Goal: Information Seeking & Learning: Ask a question

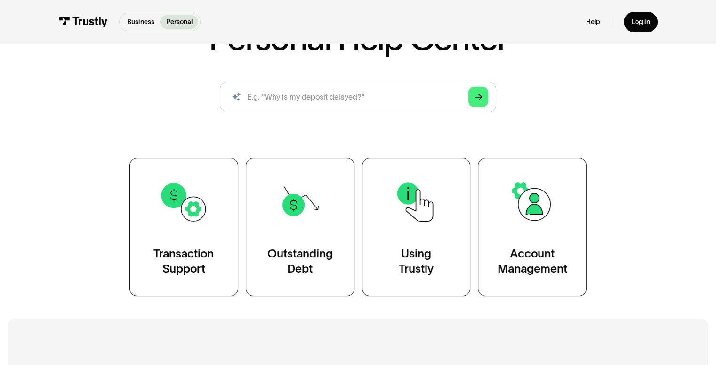
scroll to position [94, 0]
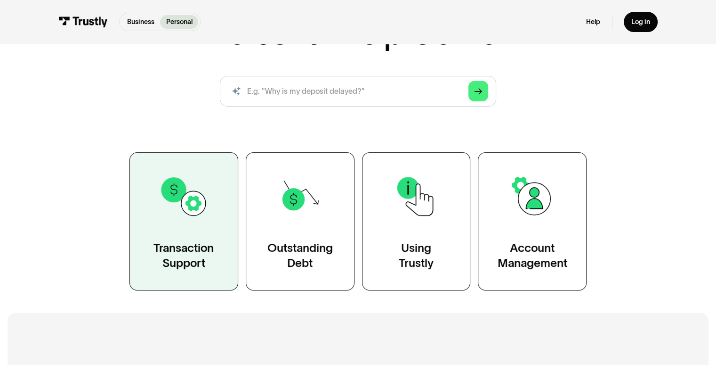
click at [197, 247] on div "Transaction Support" at bounding box center [184, 255] width 60 height 31
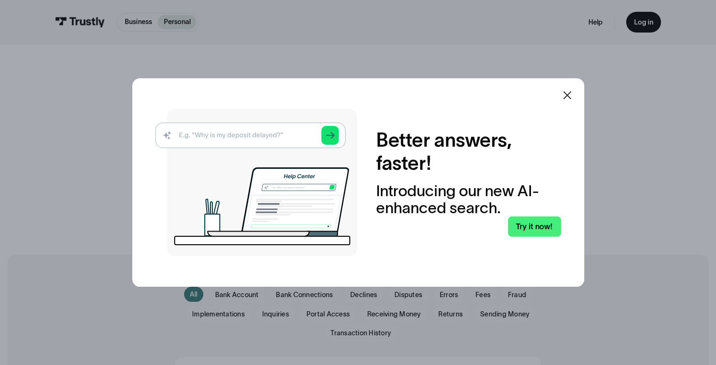
click at [568, 95] on icon at bounding box center [567, 94] width 11 height 11
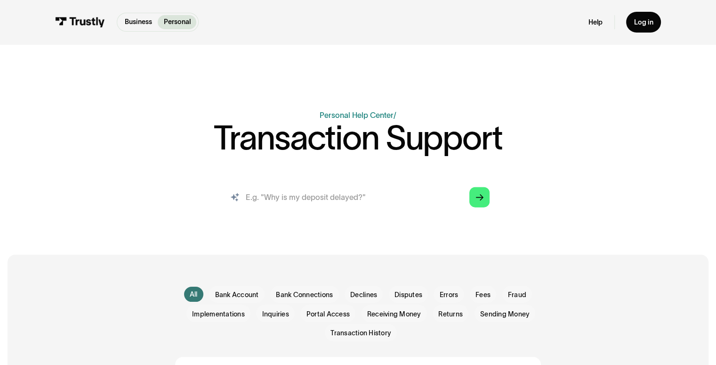
click at [278, 198] on input "search" at bounding box center [358, 196] width 279 height 31
type input "who sent me money"
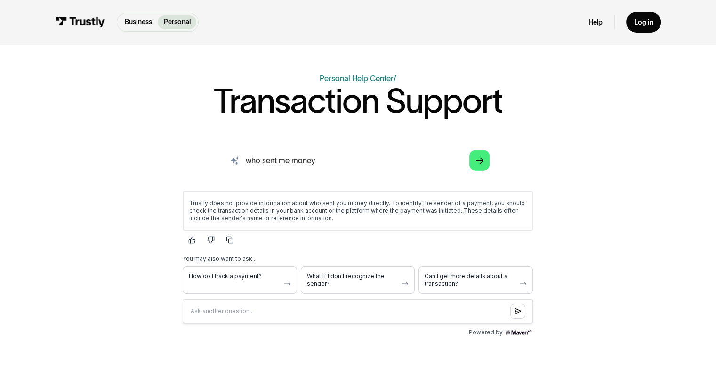
scroll to position [47, 0]
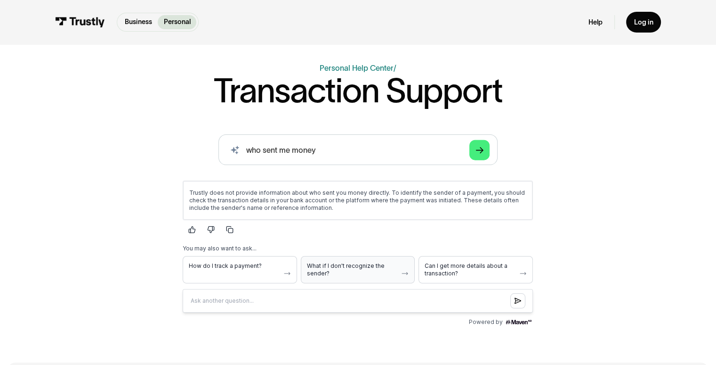
click at [357, 268] on span "What if I don't recognize the sender?" at bounding box center [352, 268] width 91 height 15
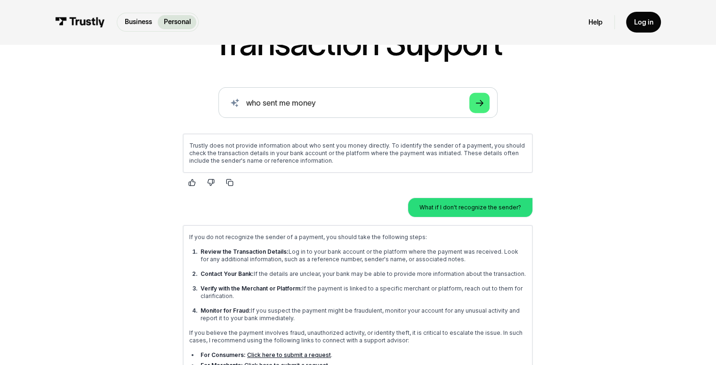
scroll to position [0, 0]
